Goal: Task Accomplishment & Management: Manage account settings

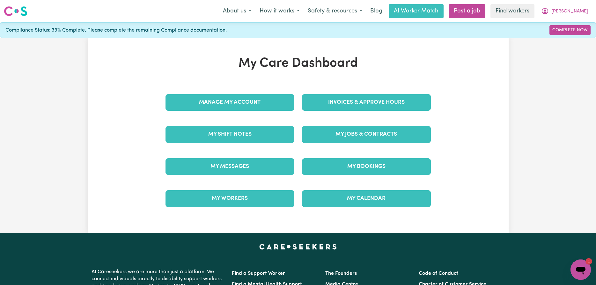
click at [350, 98] on link "Invoices & Approve Hours" at bounding box center [366, 102] width 129 height 17
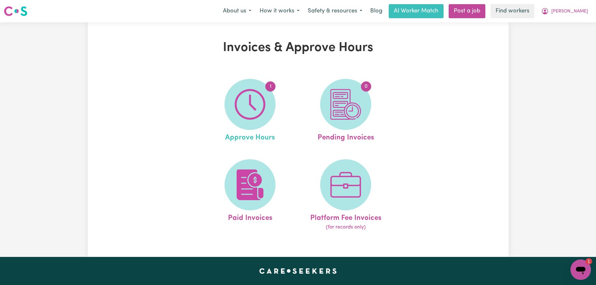
click at [244, 137] on span "Approve Hours" at bounding box center [250, 136] width 50 height 13
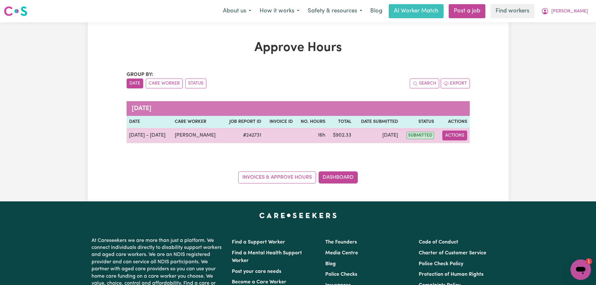
click at [449, 136] on button "Actions" at bounding box center [455, 136] width 25 height 10
click at [457, 148] on link "View Job Report" at bounding box center [471, 150] width 55 height 13
select select "pm"
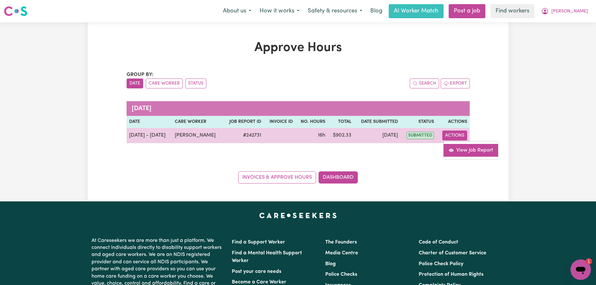
select select "pm"
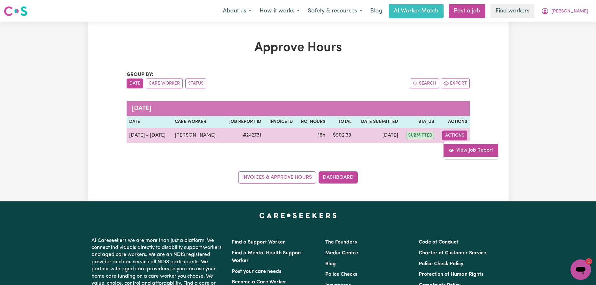
select select "pm"
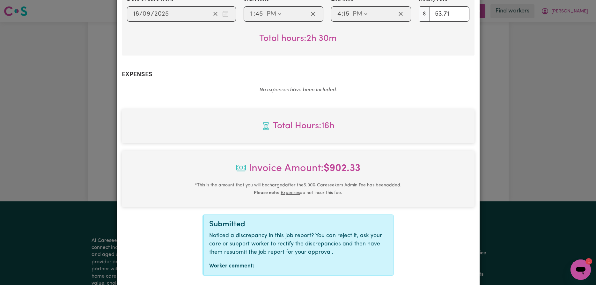
scroll to position [762, 0]
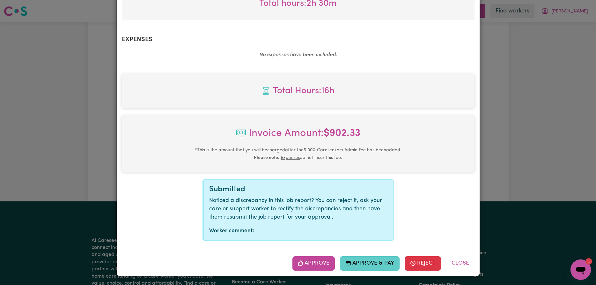
click at [368, 265] on button "Approve & Pay" at bounding box center [370, 263] width 60 height 14
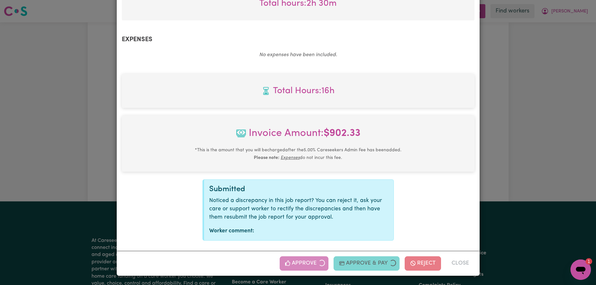
scroll to position [659, 0]
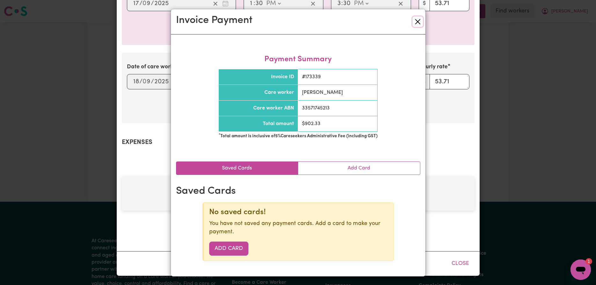
drag, startPoint x: 420, startPoint y: 21, endPoint x: 447, endPoint y: 10, distance: 29.6
click at [422, 20] on button "Close" at bounding box center [418, 22] width 10 height 10
